Goal: Task Accomplishment & Management: Use online tool/utility

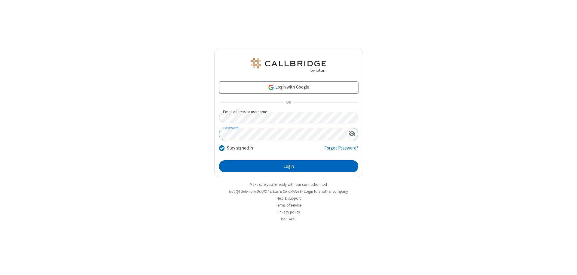
click at [289, 167] on button "Login" at bounding box center [288, 167] width 139 height 12
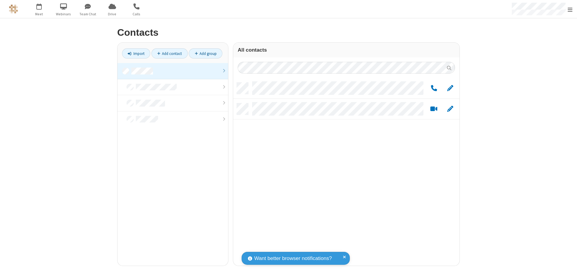
scroll to position [183, 222]
click at [173, 71] on link at bounding box center [173, 71] width 111 height 16
click at [206, 54] on link "Add group" at bounding box center [206, 53] width 34 height 10
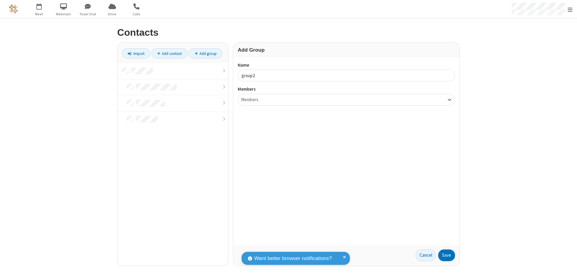
type input "group2"
type input "name19"
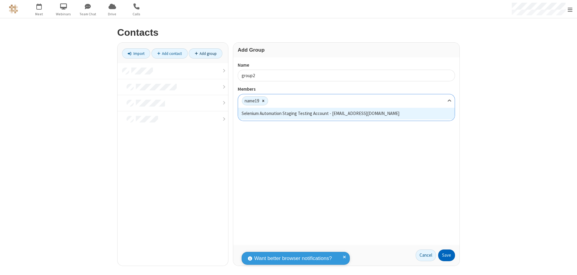
click at [447, 256] on button "Save" at bounding box center [446, 256] width 17 height 12
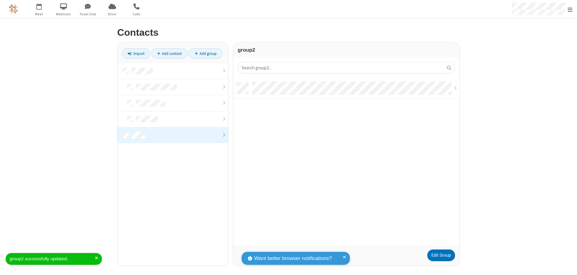
scroll to position [163, 222]
click at [441, 256] on link "Edit Group" at bounding box center [441, 256] width 28 height 12
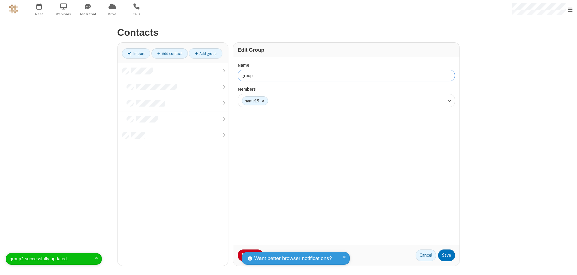
type input "group3"
